Goal: Download file/media

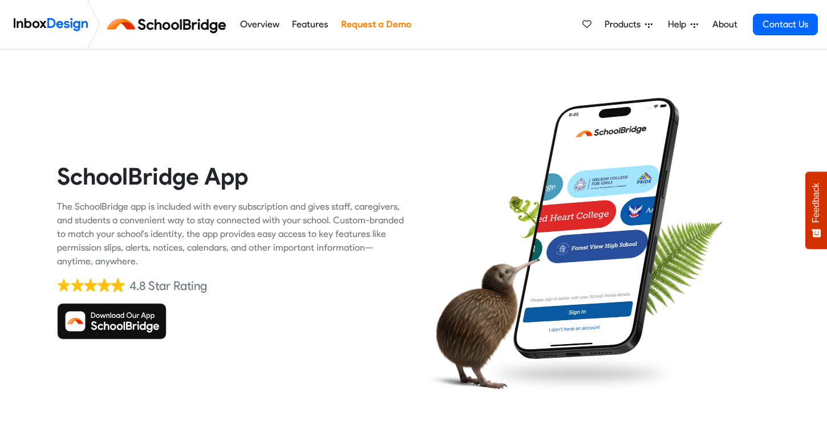
click at [111, 318] on img at bounding box center [111, 321] width 109 height 36
click at [109, 323] on img at bounding box center [111, 321] width 109 height 36
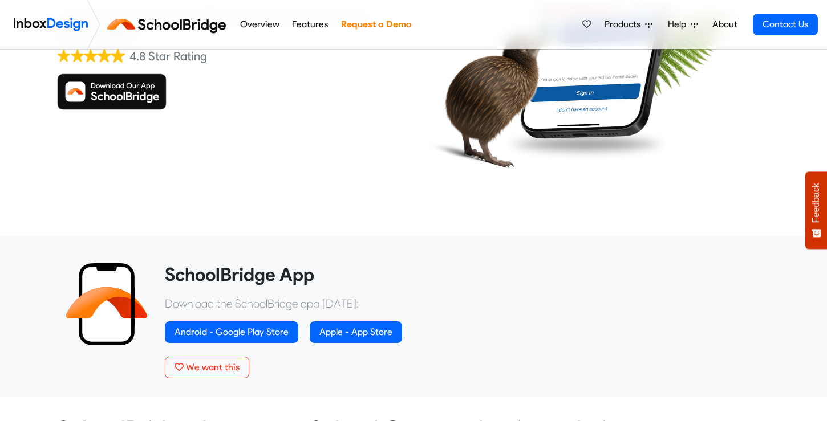
scroll to position [236, 0]
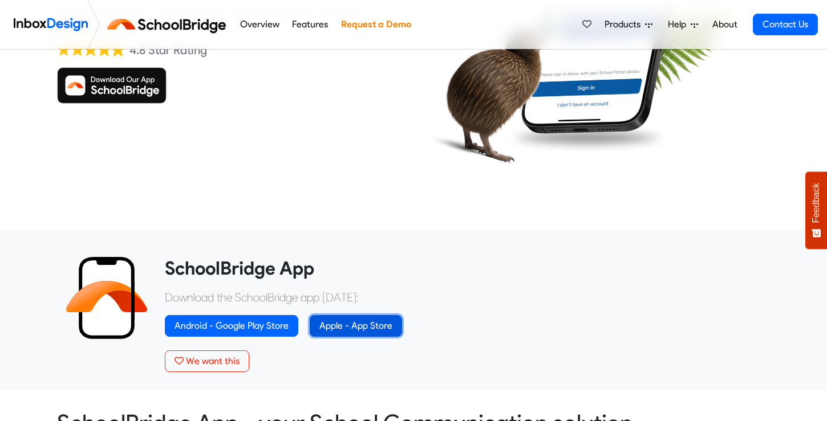
click at [353, 326] on link "Apple - App Store" at bounding box center [356, 326] width 92 height 22
